Goal: Task Accomplishment & Management: Use online tool/utility

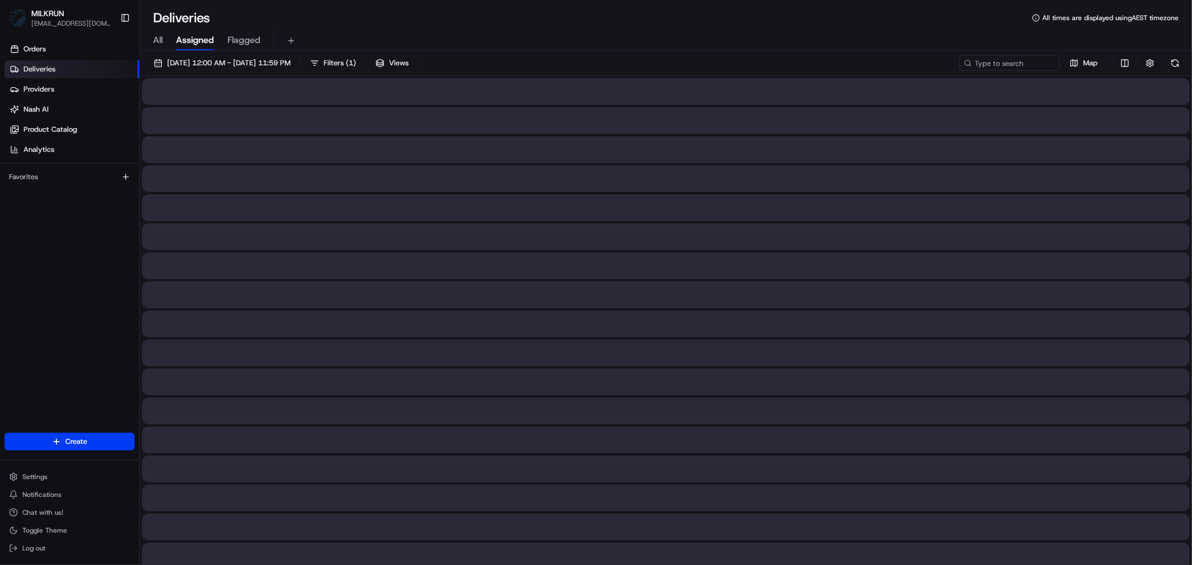
click at [162, 39] on span "All" at bounding box center [157, 40] width 9 height 13
click at [1014, 66] on input at bounding box center [993, 63] width 134 height 16
paste input "689dfce3-29ef-4542-bd3b-f0a0824dfb99"
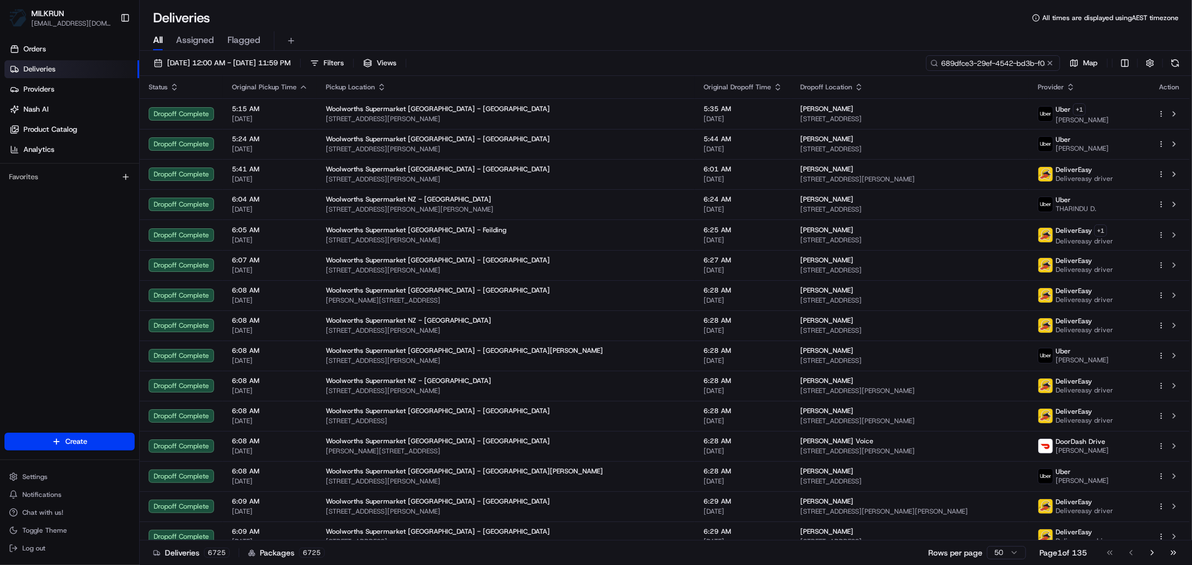
scroll to position [0, 47]
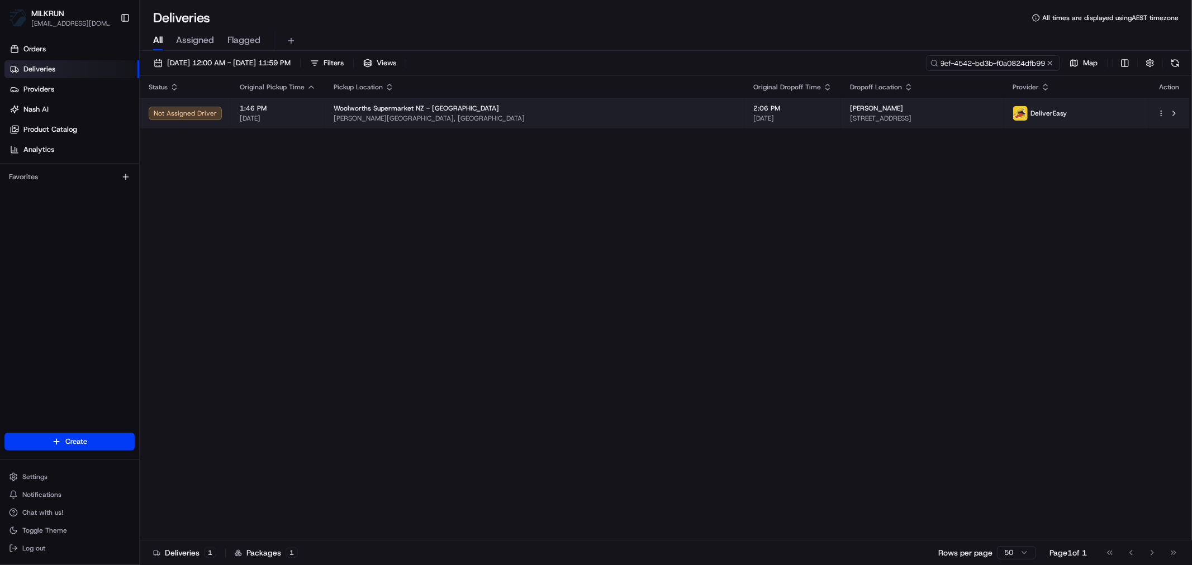
type input "689dfce3-29ef-4542-bd3b-f0a0824dfb99"
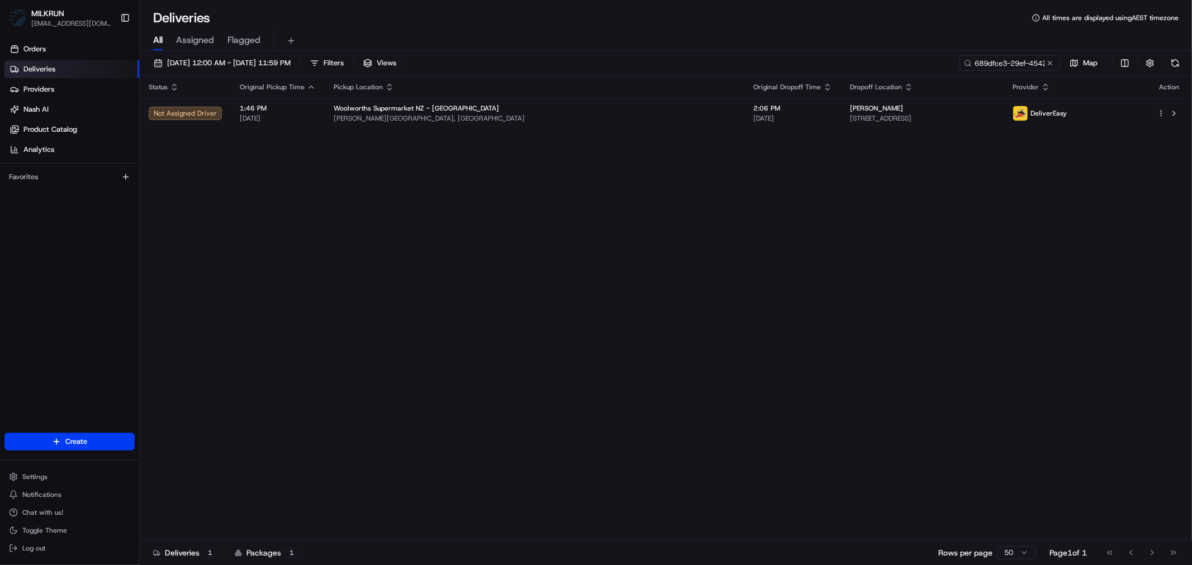
drag, startPoint x: 402, startPoint y: 118, endPoint x: 449, endPoint y: 136, distance: 49.5
click at [403, 118] on span "[PERSON_NAME][GEOGRAPHIC_DATA], [GEOGRAPHIC_DATA]" at bounding box center [535, 118] width 402 height 9
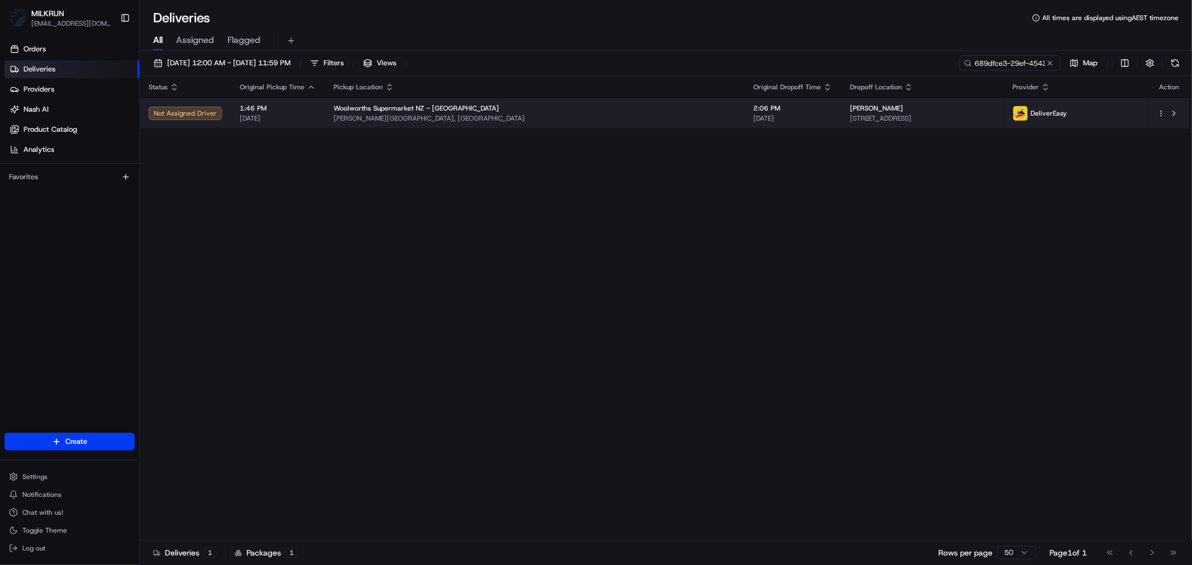
click at [753, 123] on span "[DATE]" at bounding box center [792, 118] width 79 height 9
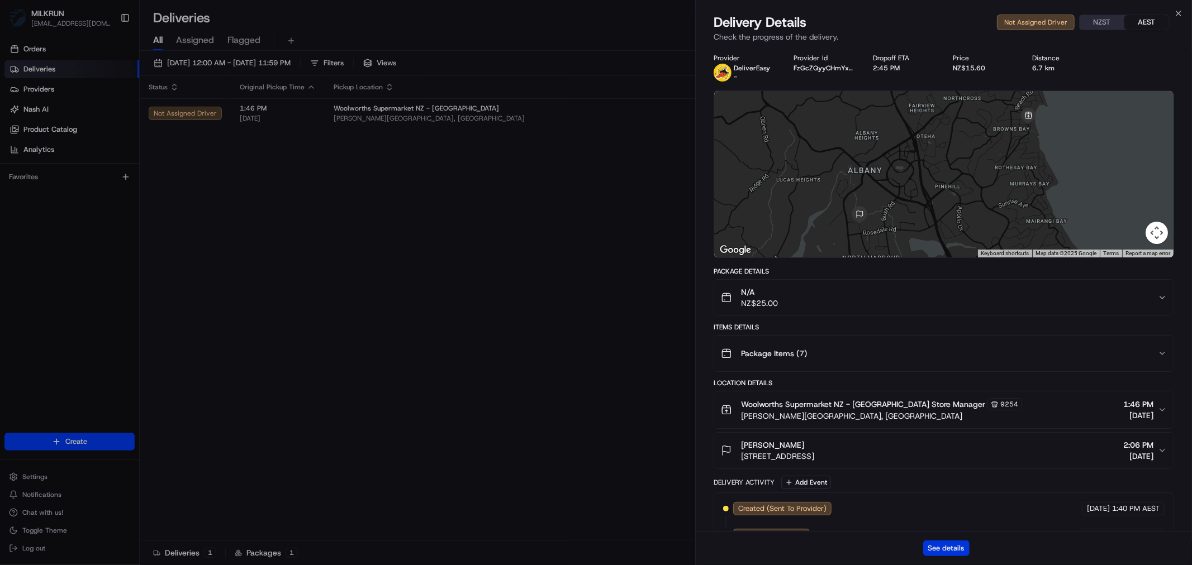
click at [951, 551] on button "See details" at bounding box center [946, 549] width 46 height 16
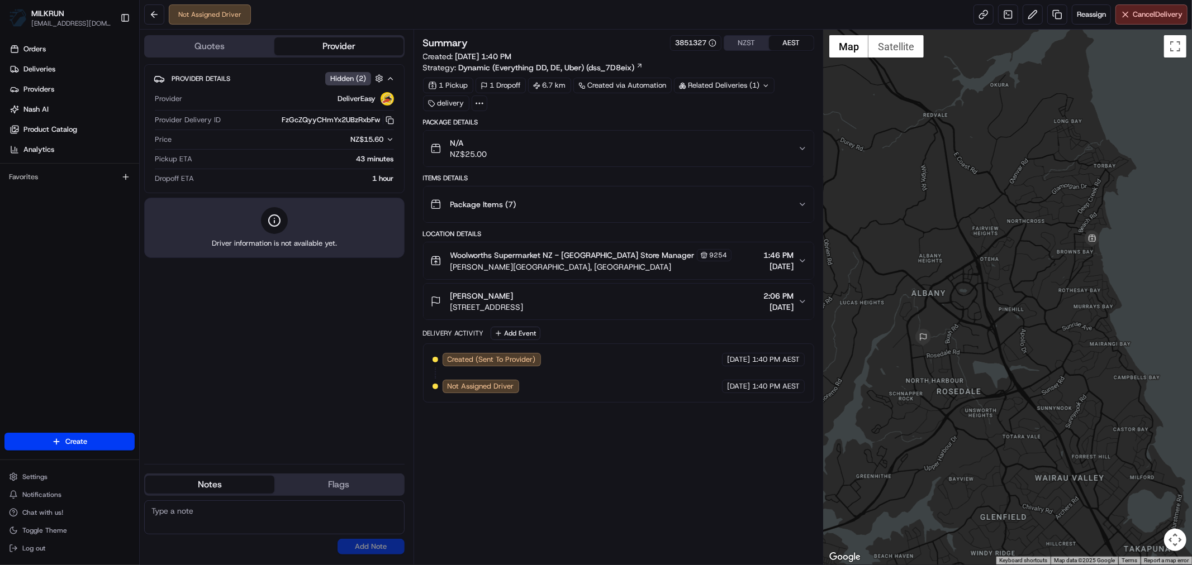
click at [344, 348] on div "Provider Details Hidden ( 2 ) Provider DeliverEasy Provider Delivery ID FzGcZQy…" at bounding box center [274, 259] width 260 height 391
click at [984, 13] on link at bounding box center [983, 14] width 20 height 20
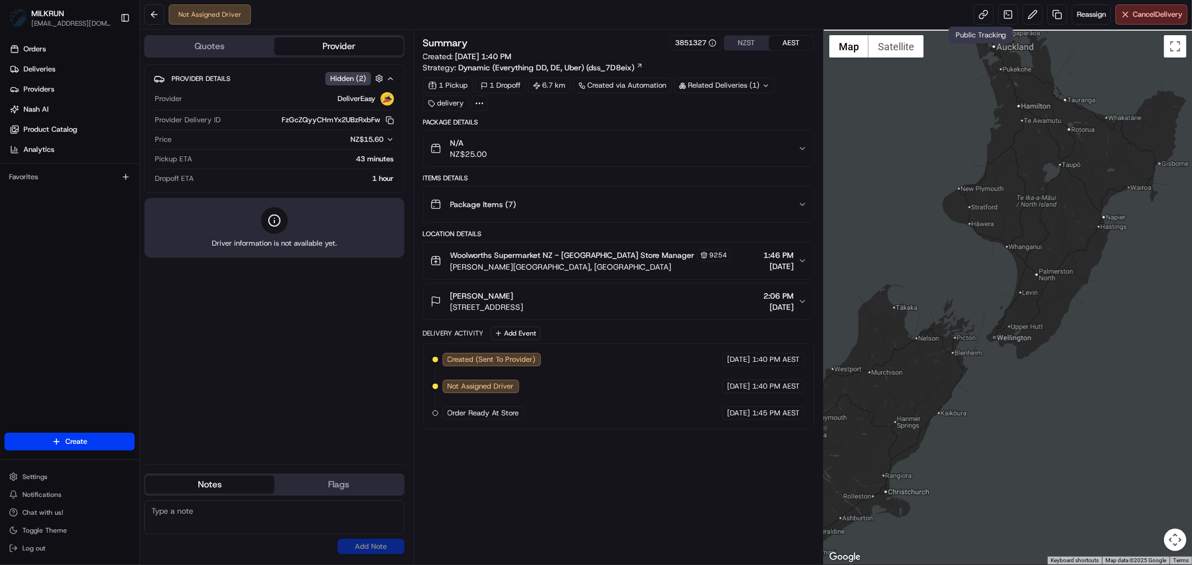
drag, startPoint x: 959, startPoint y: 153, endPoint x: 962, endPoint y: 367, distance: 214.0
click at [960, 351] on div at bounding box center [1008, 297] width 368 height 535
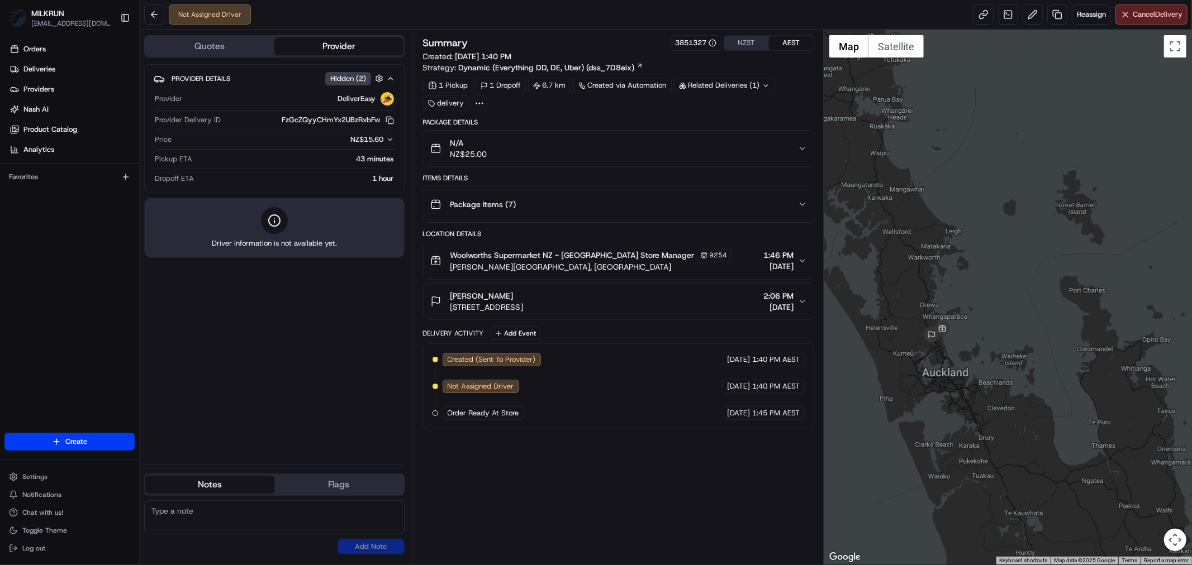
drag, startPoint x: 939, startPoint y: 415, endPoint x: 1008, endPoint y: 368, distance: 83.5
click at [1017, 368] on div at bounding box center [1008, 297] width 368 height 535
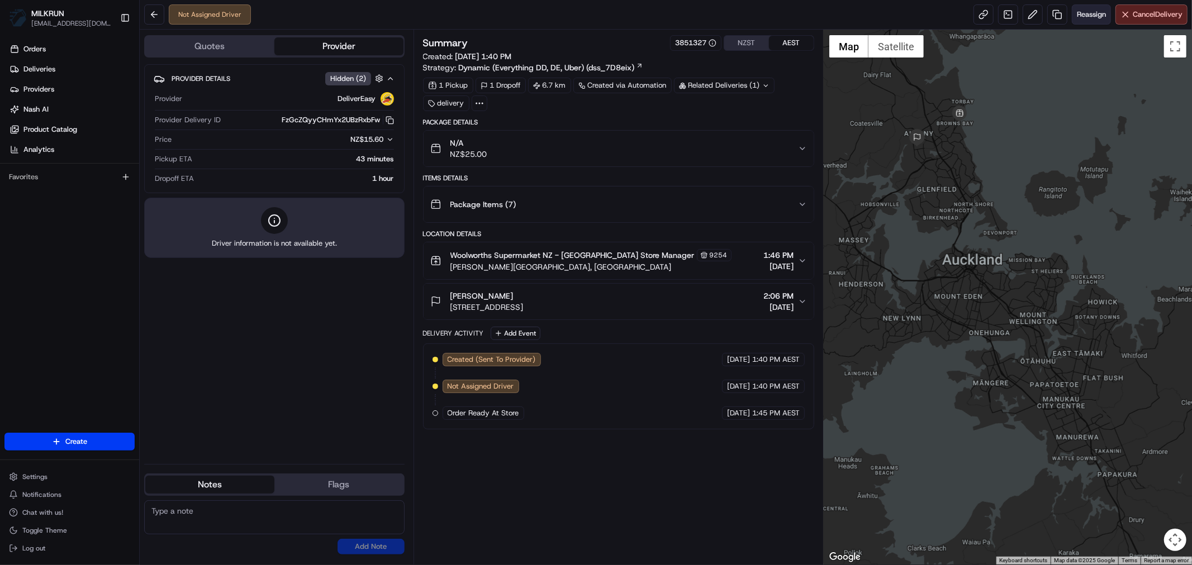
click at [1097, 15] on span "Reassign" at bounding box center [1091, 14] width 29 height 10
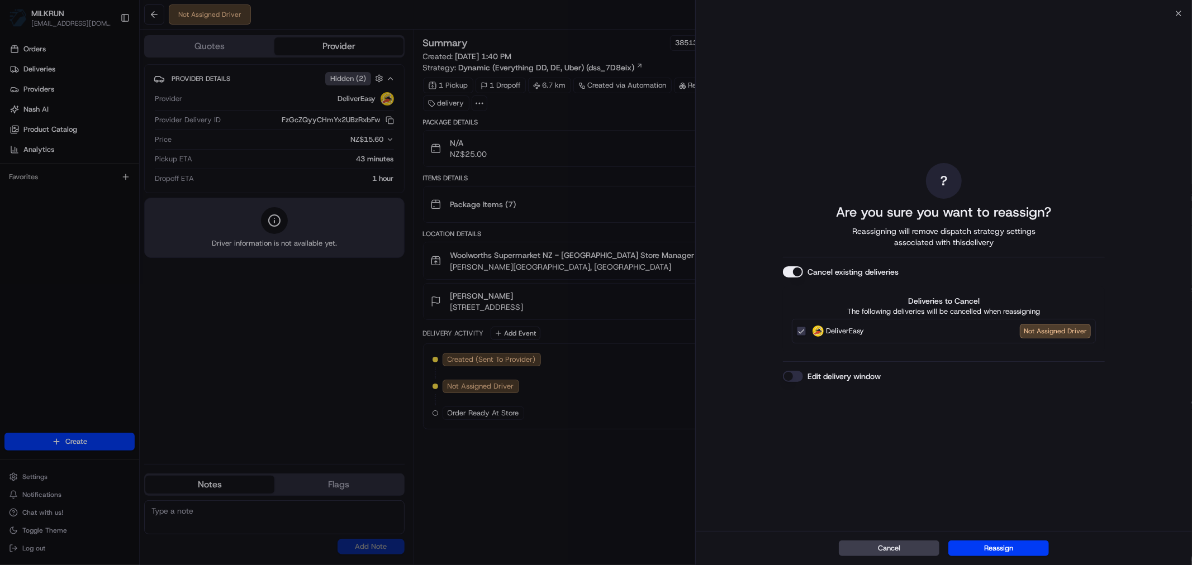
click at [791, 275] on button "Cancel existing deliveries" at bounding box center [793, 272] width 20 height 11
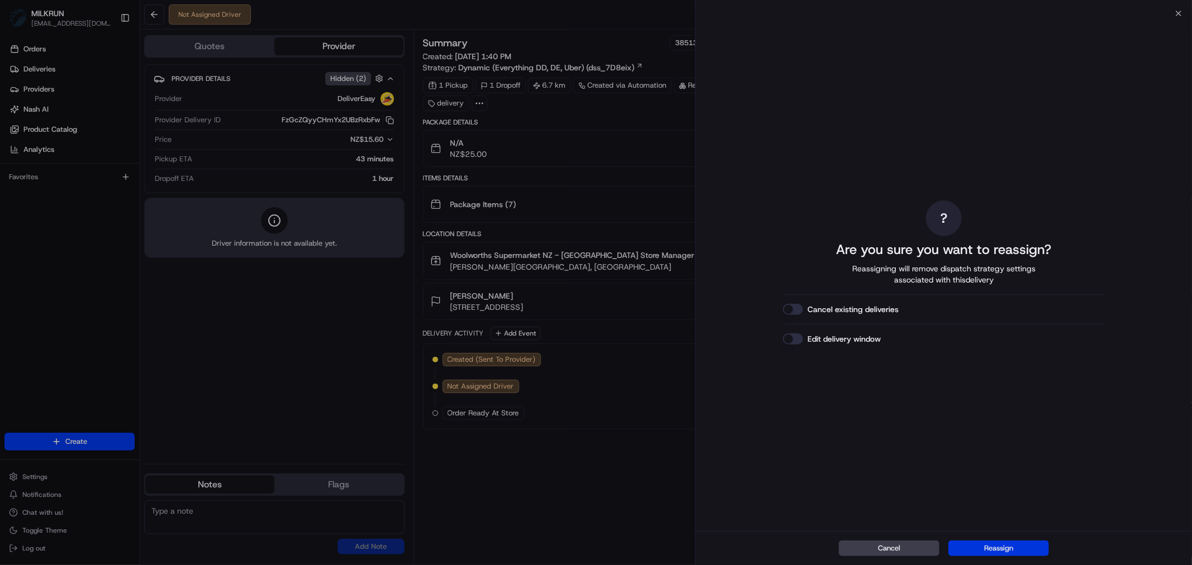
click at [1007, 550] on button "Reassign" at bounding box center [998, 549] width 101 height 16
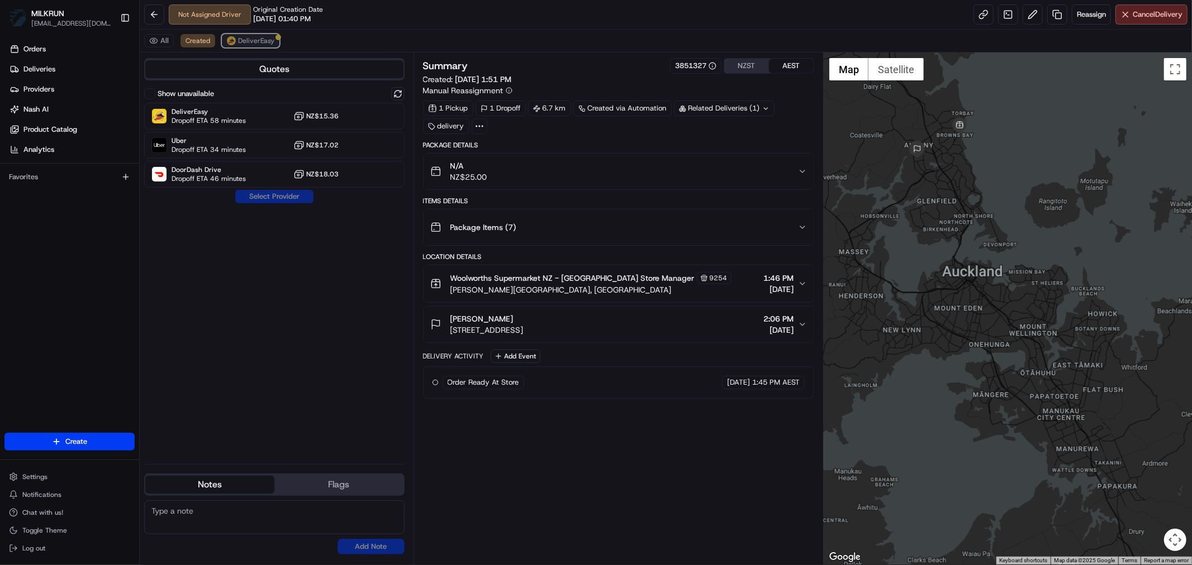
click at [247, 45] on span "DeliverEasy" at bounding box center [256, 40] width 36 height 9
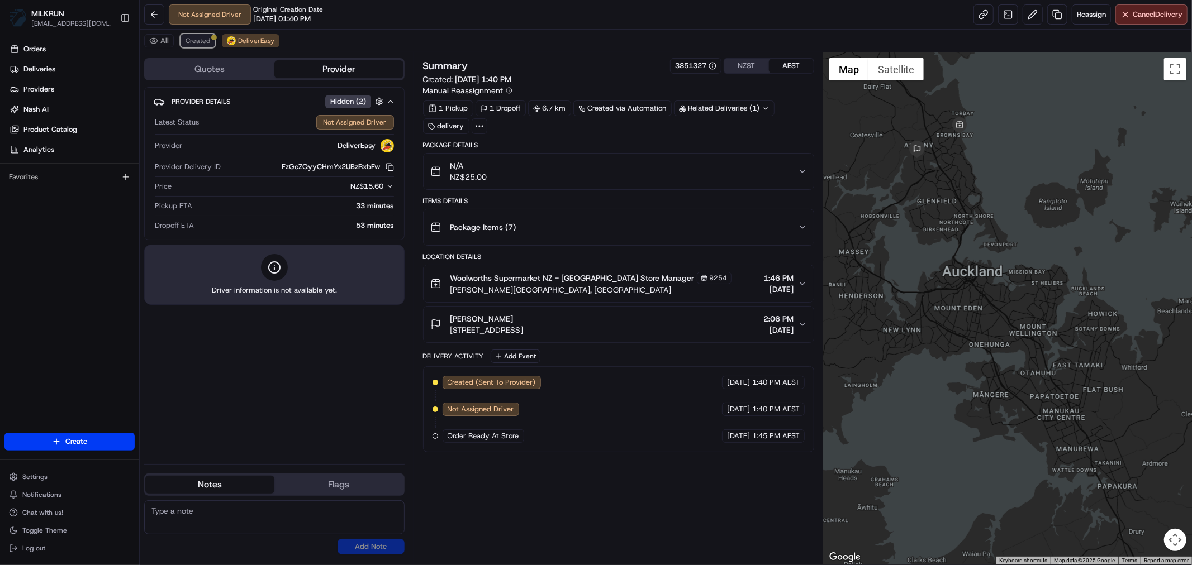
click at [199, 39] on span "Created" at bounding box center [198, 40] width 25 height 9
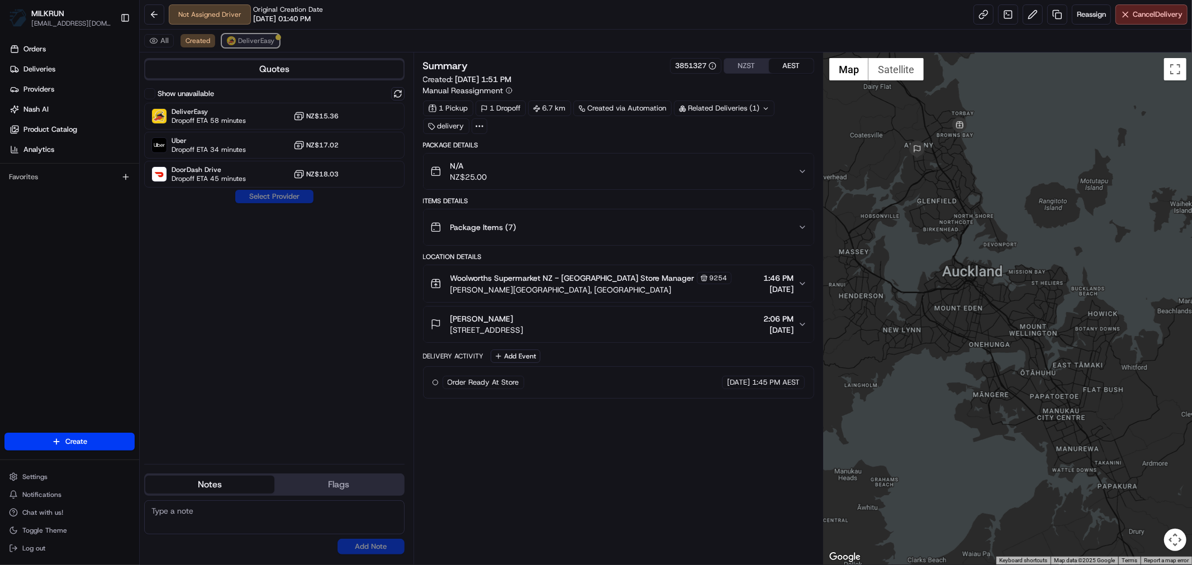
click at [265, 36] on span "DeliverEasy" at bounding box center [256, 40] width 36 height 9
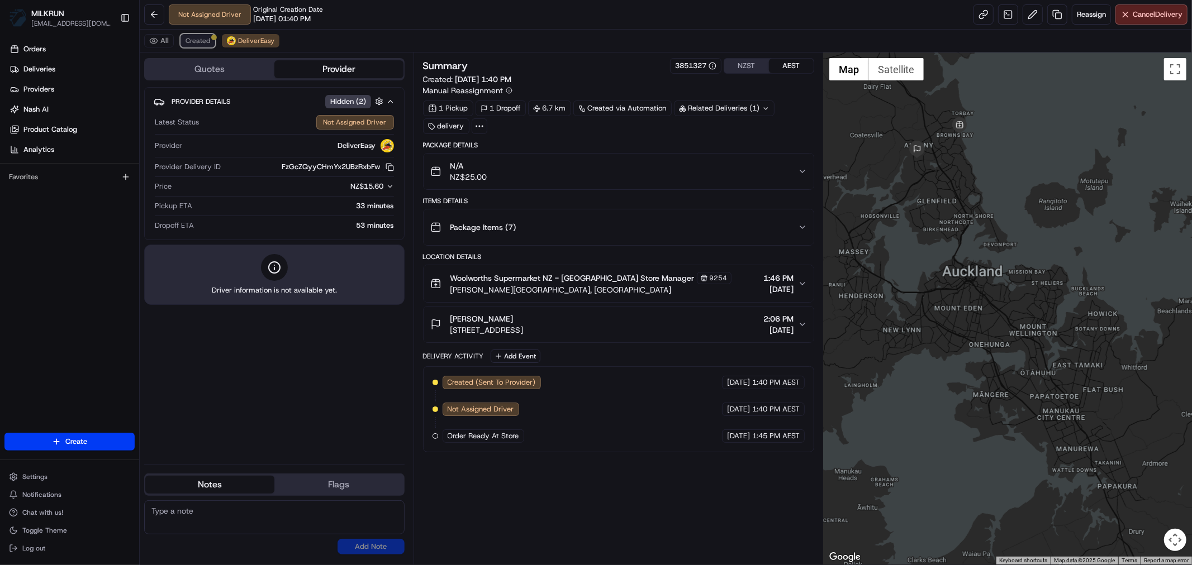
click at [196, 41] on span "Created" at bounding box center [198, 40] width 25 height 9
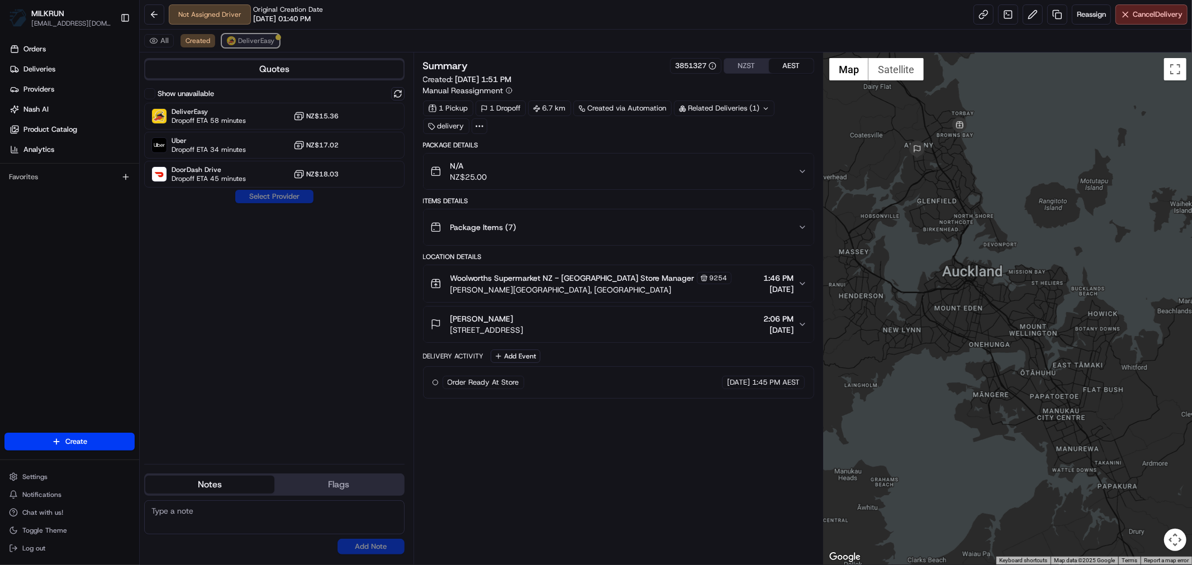
click at [254, 41] on span "DeliverEasy" at bounding box center [256, 40] width 36 height 9
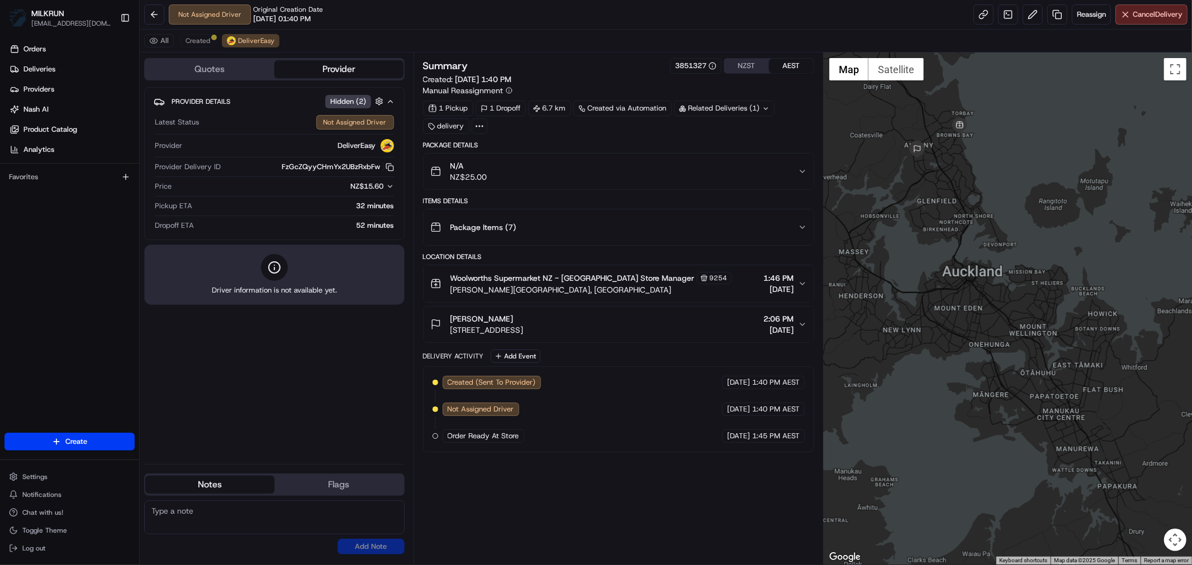
click at [249, 32] on div "All Created DeliverEasy" at bounding box center [666, 41] width 1052 height 23
click at [243, 48] on div "All Created DeliverEasy" at bounding box center [666, 41] width 1052 height 23
click at [248, 39] on span "DeliverEasy" at bounding box center [256, 40] width 36 height 9
click at [1158, 17] on span "Cancel Delivery" at bounding box center [1158, 14] width 50 height 10
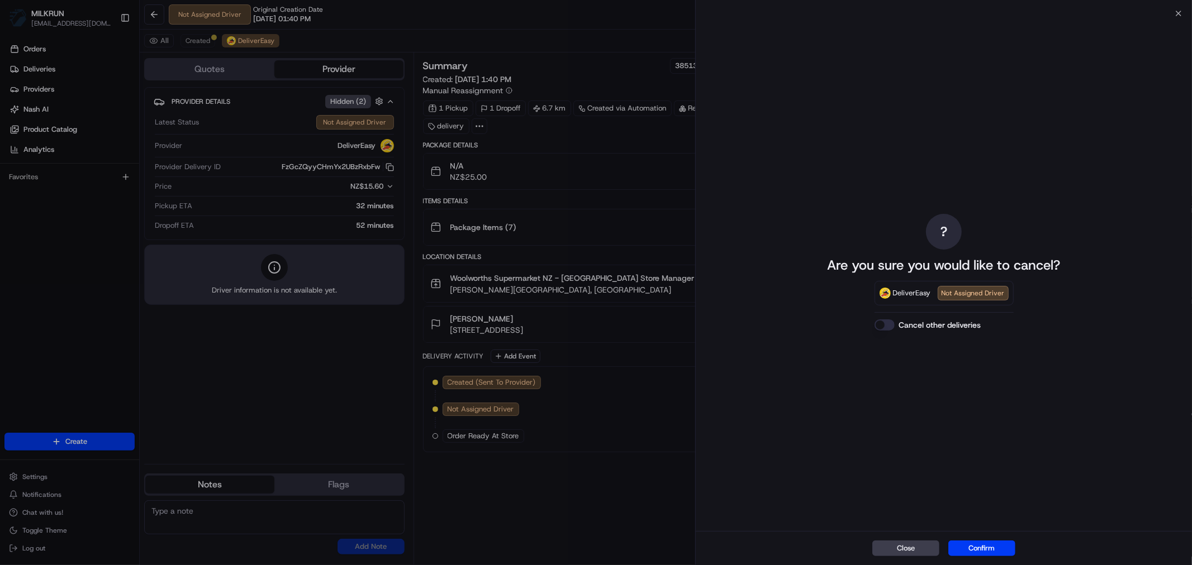
drag, startPoint x: 990, startPoint y: 550, endPoint x: 978, endPoint y: 552, distance: 11.2
click at [990, 550] on button "Confirm" at bounding box center [981, 549] width 67 height 16
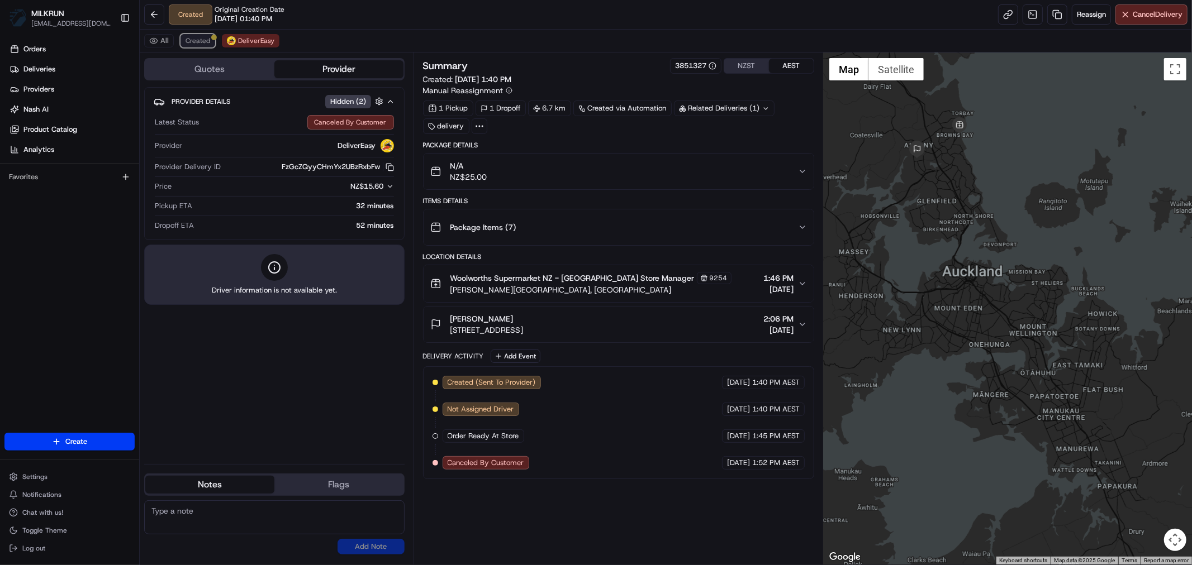
click at [196, 37] on span "Created" at bounding box center [198, 40] width 25 height 9
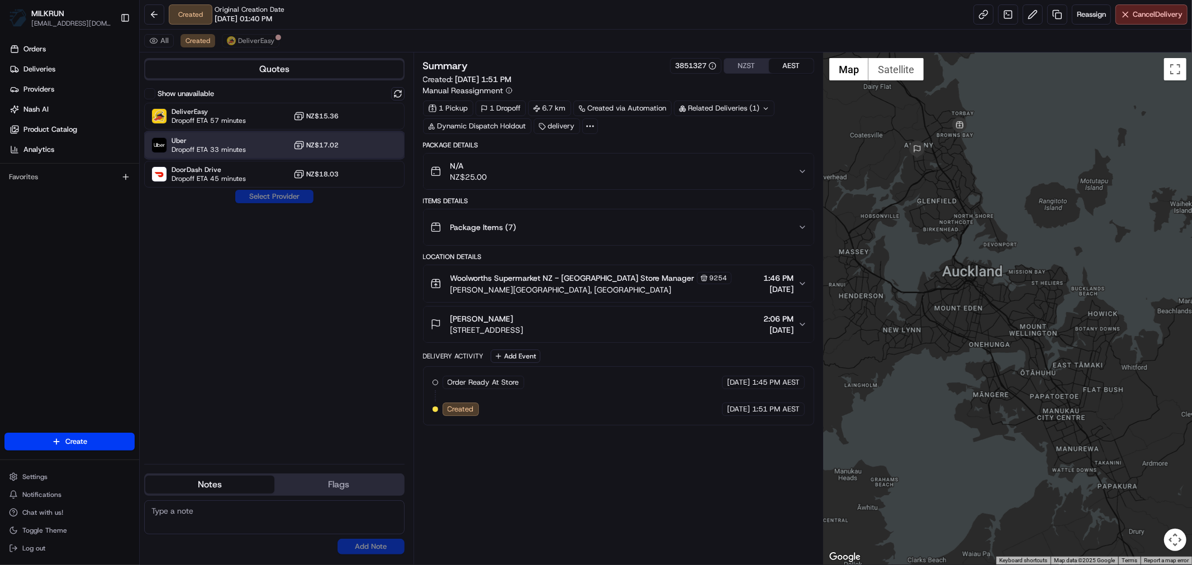
click at [241, 143] on span "Uber" at bounding box center [209, 140] width 74 height 9
click at [268, 197] on button "Assign Provider" at bounding box center [274, 196] width 79 height 13
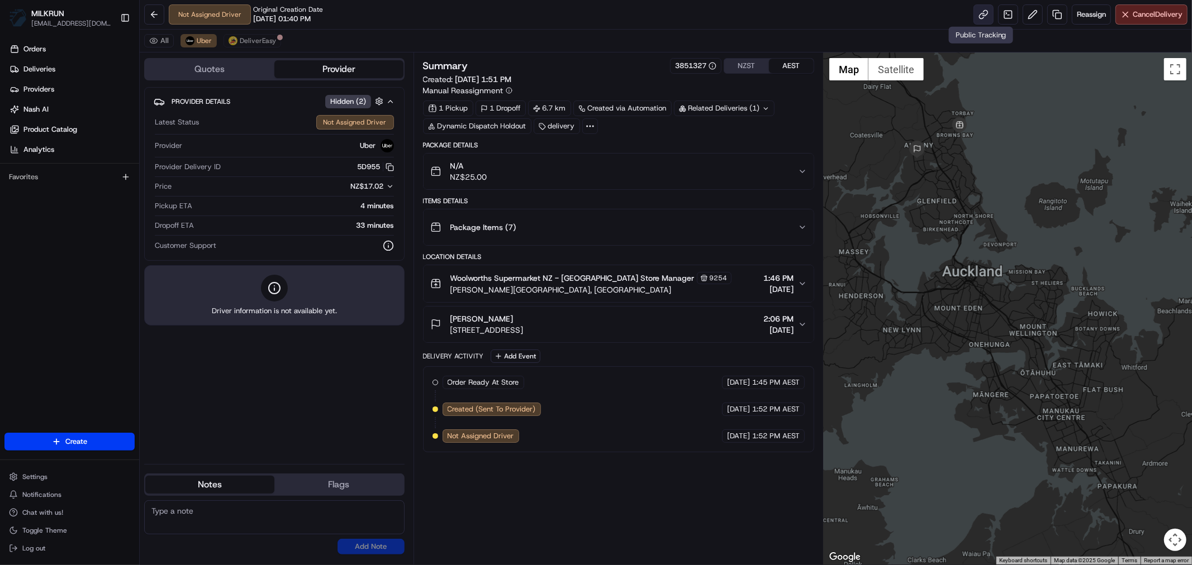
click at [980, 14] on link at bounding box center [983, 14] width 20 height 20
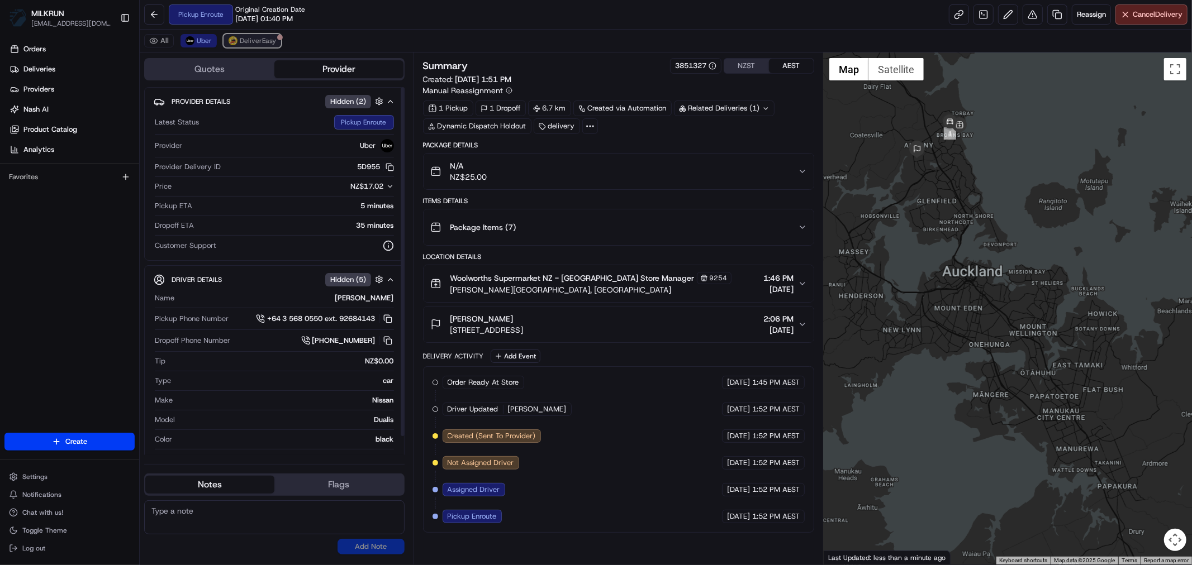
click at [247, 40] on span "DeliverEasy" at bounding box center [258, 40] width 36 height 9
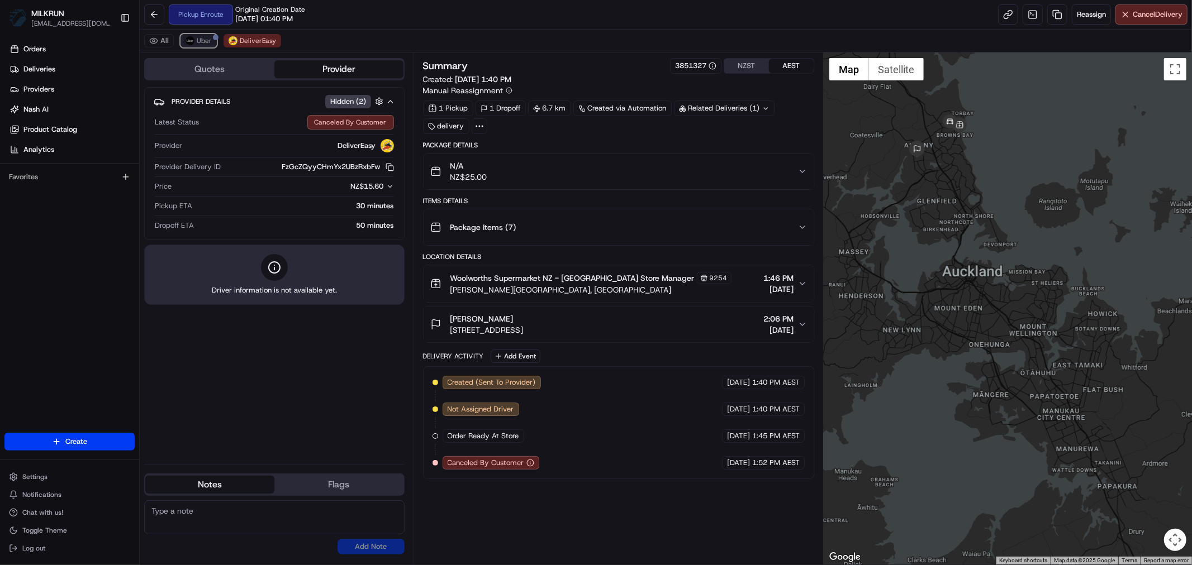
click at [200, 41] on span "Uber" at bounding box center [204, 40] width 15 height 9
